Goal: Transaction & Acquisition: Purchase product/service

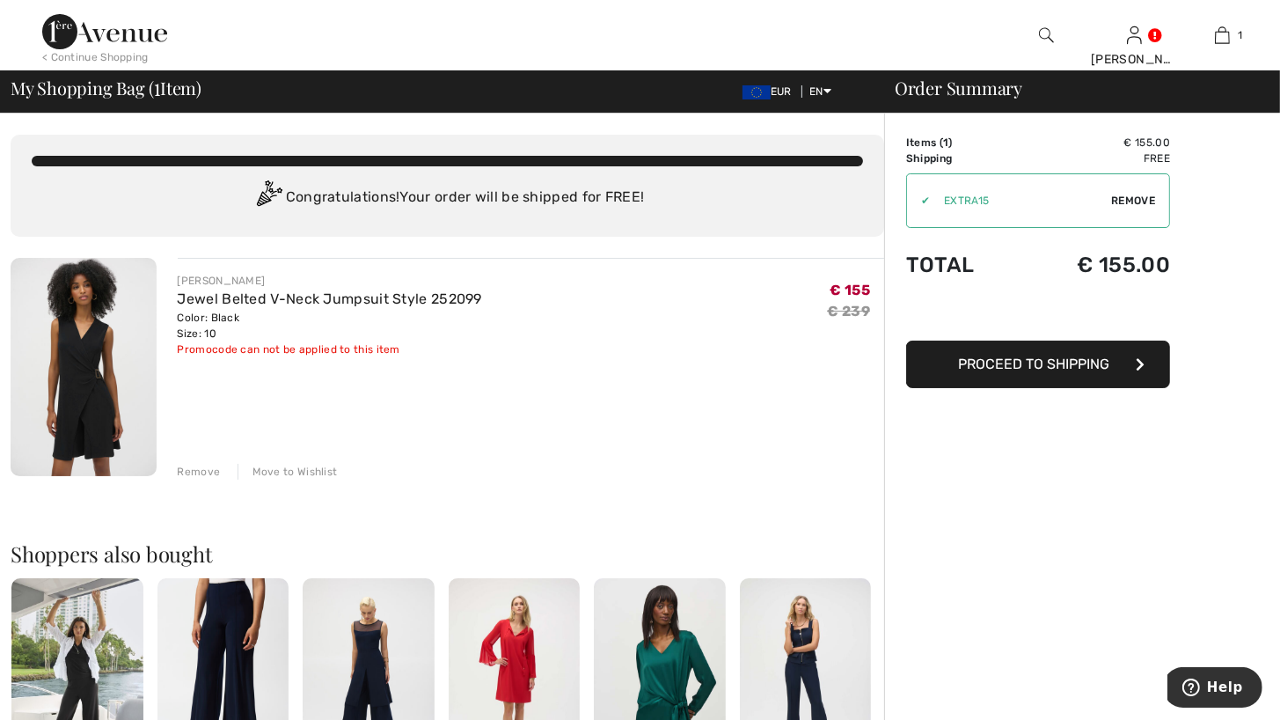
click at [79, 327] on img at bounding box center [84, 367] width 146 height 218
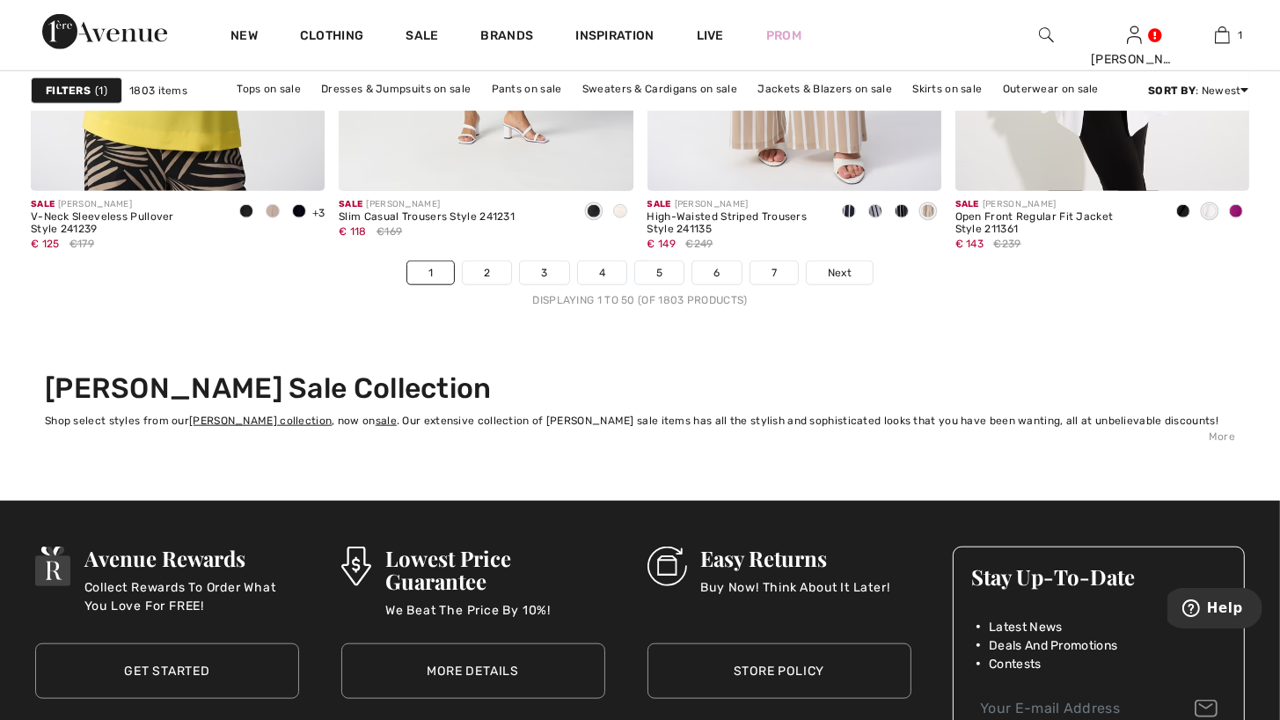
scroll to position [8093, 0]
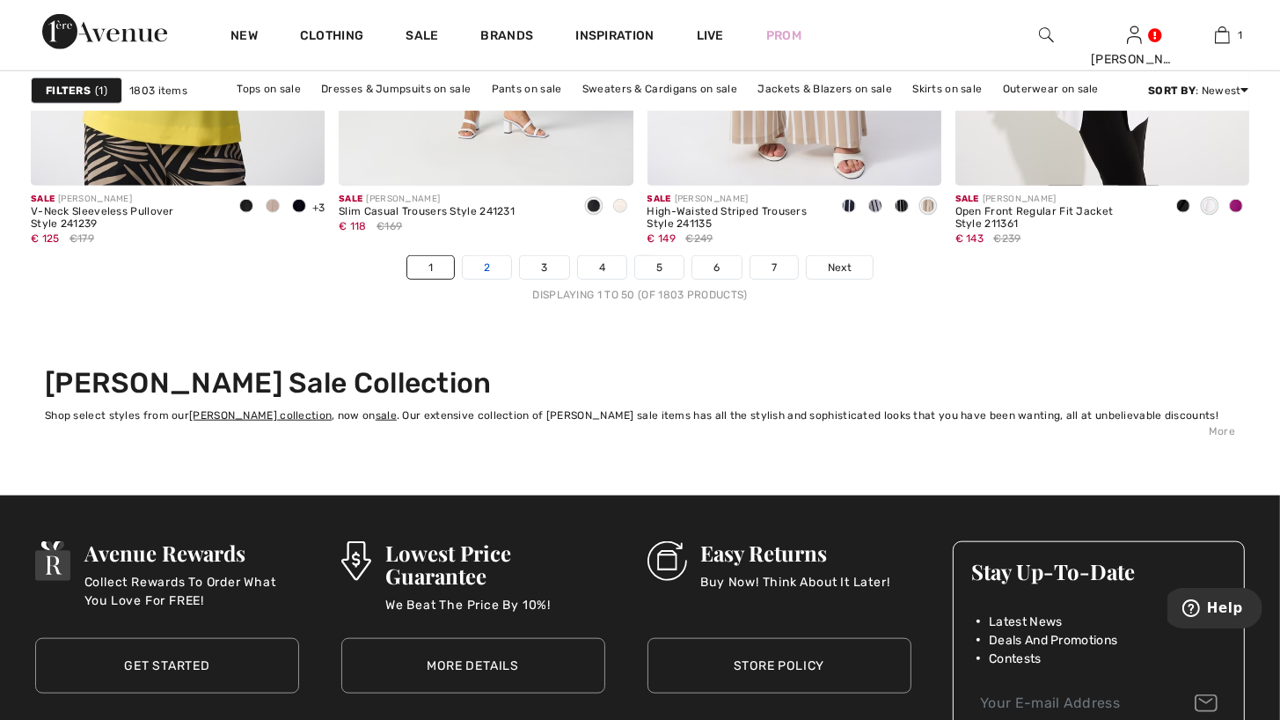
click at [491, 272] on link "2" at bounding box center [487, 267] width 48 height 23
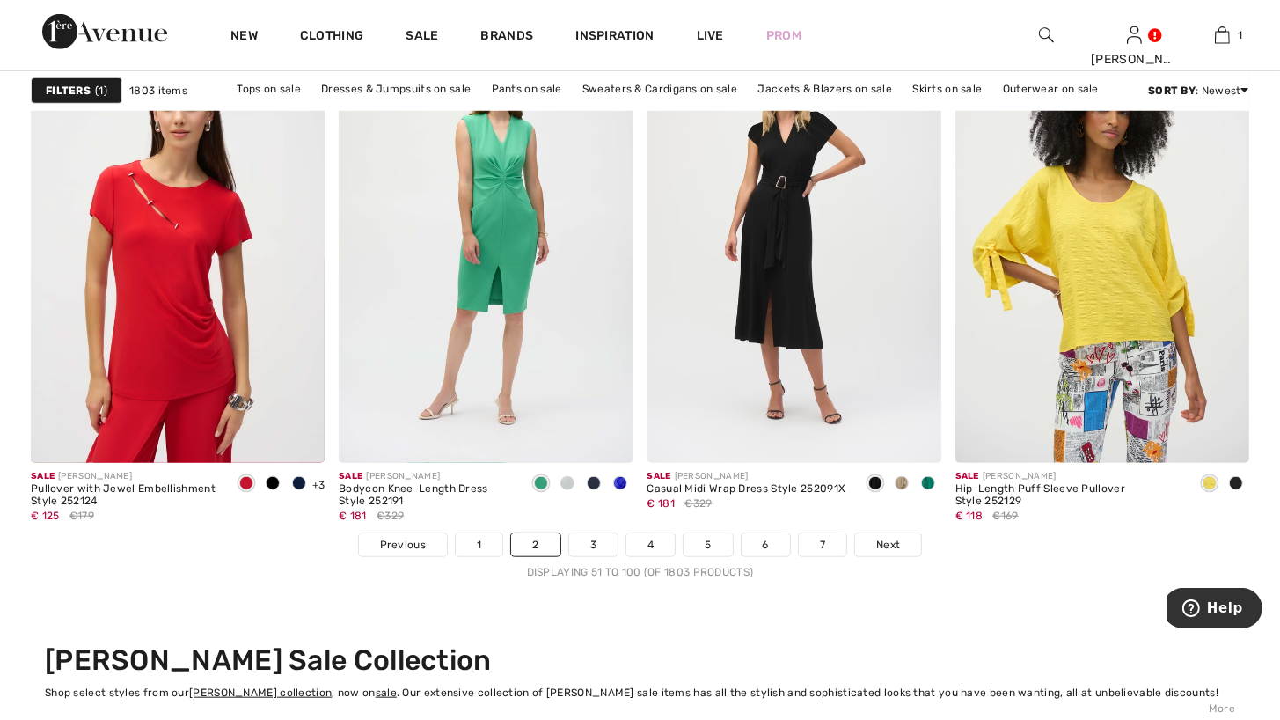
scroll to position [7829, 0]
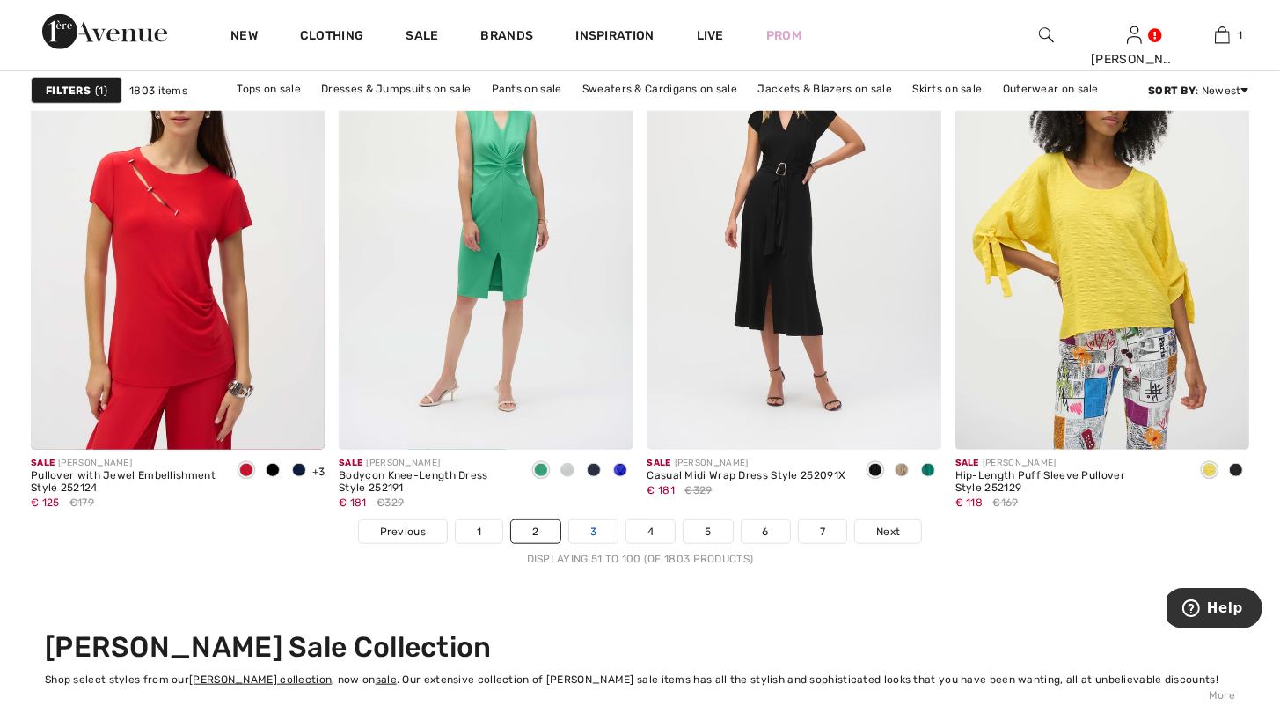
click at [595, 539] on link "3" at bounding box center [593, 531] width 48 height 23
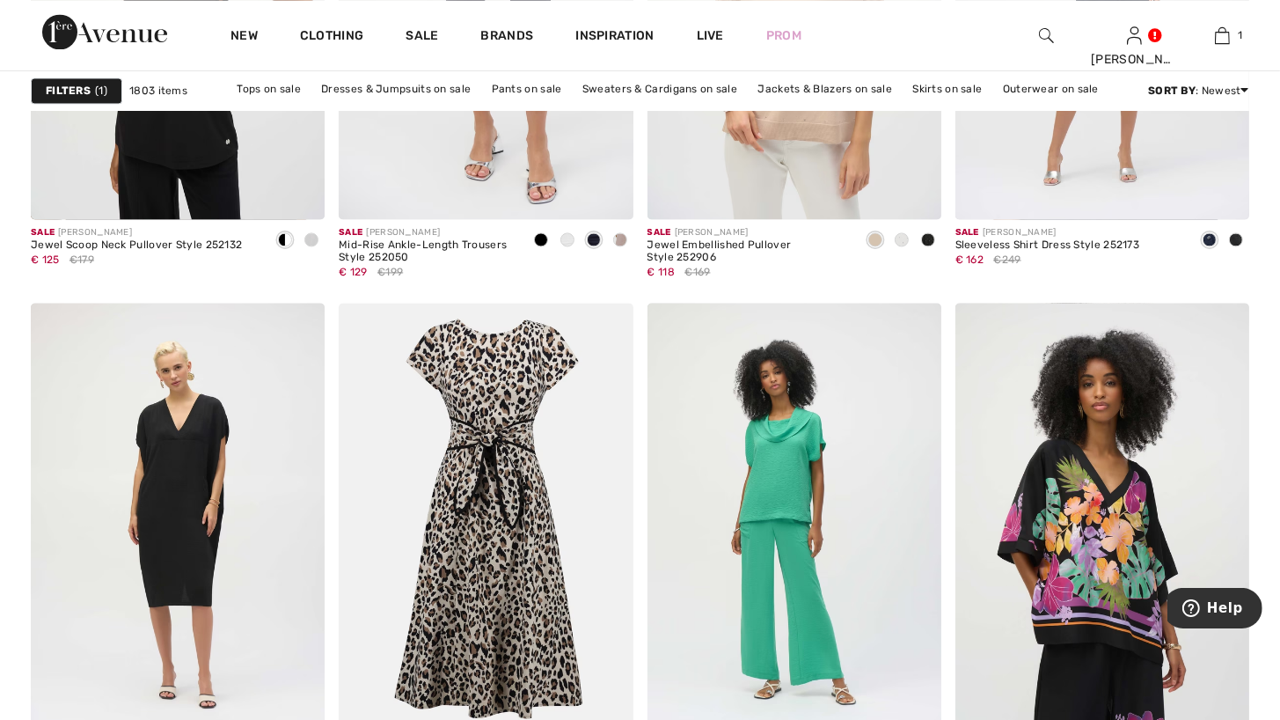
scroll to position [3519, 0]
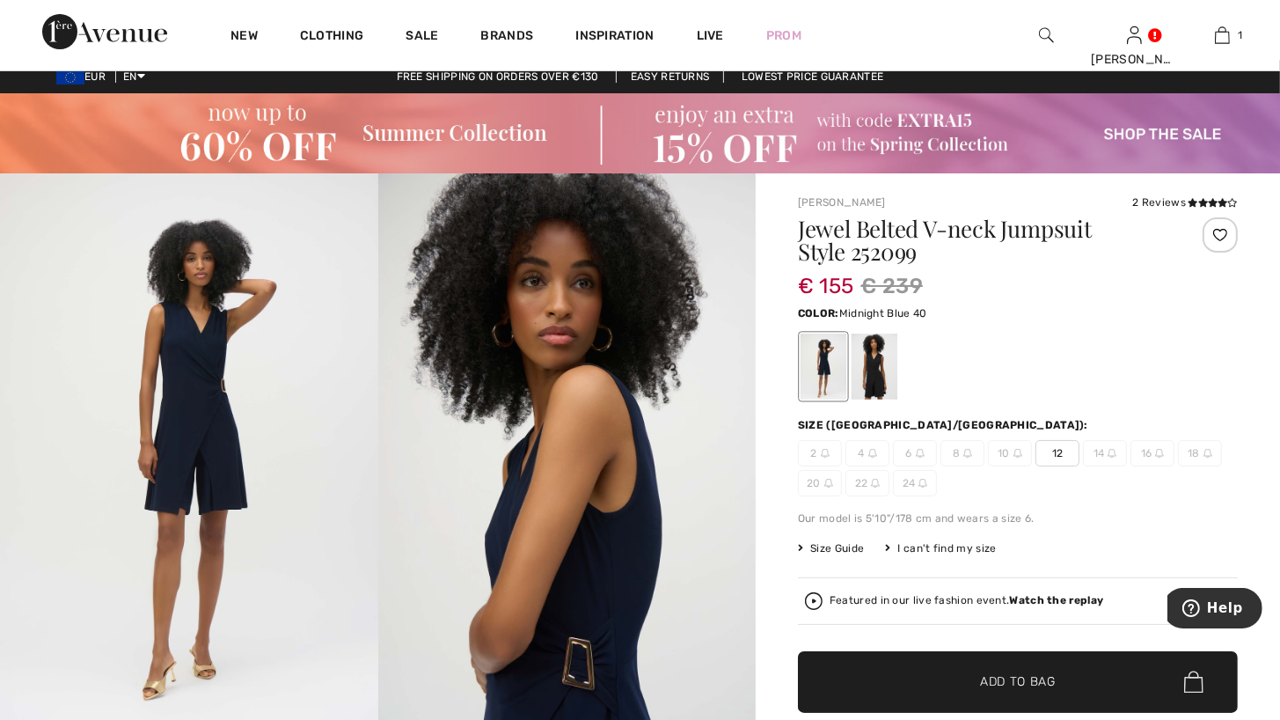
scroll to position [7, 0]
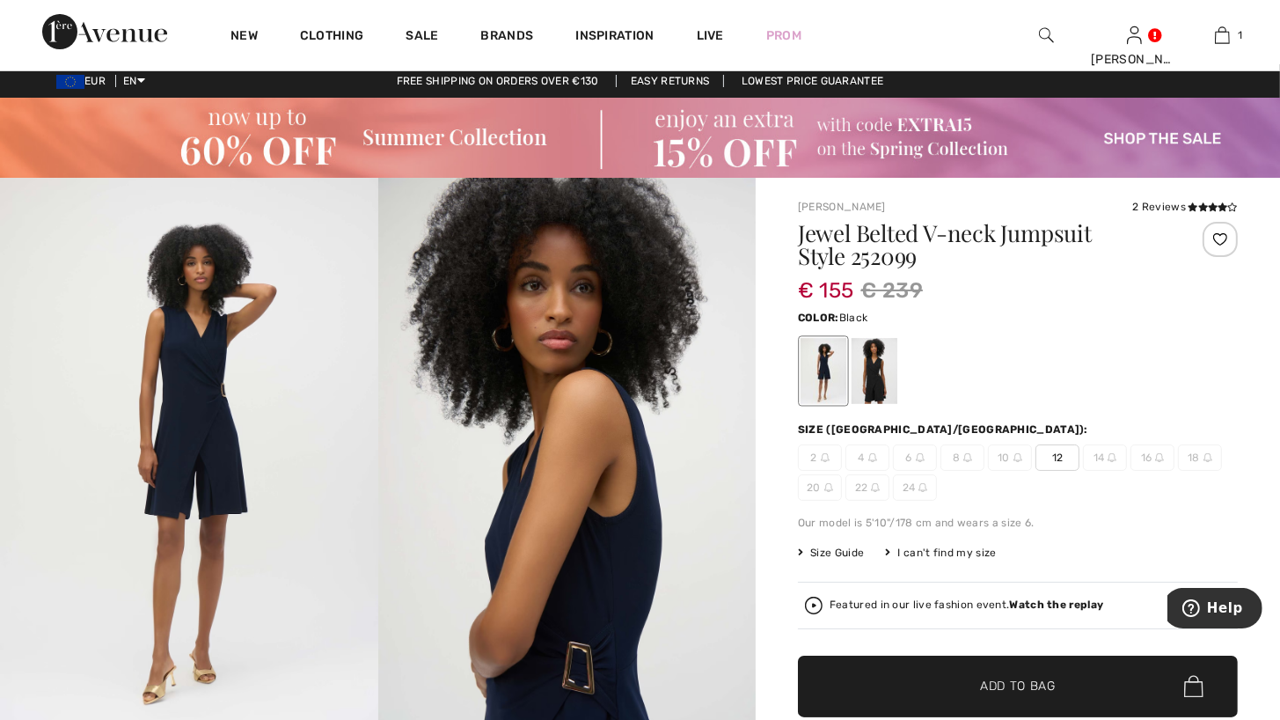
click at [877, 367] on div at bounding box center [875, 371] width 46 height 66
